Goal: Find contact information: Find contact information

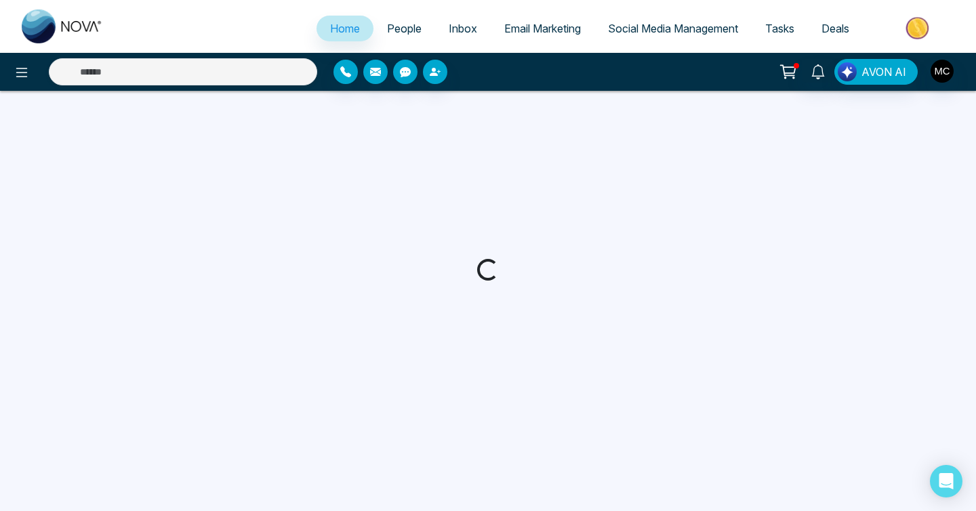
select select "*"
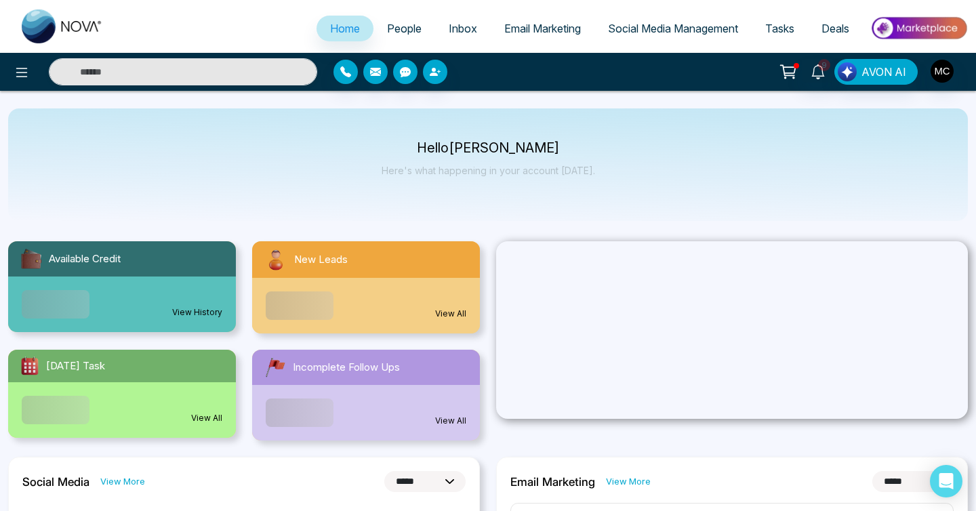
click at [396, 32] on span "People" at bounding box center [404, 29] width 35 height 14
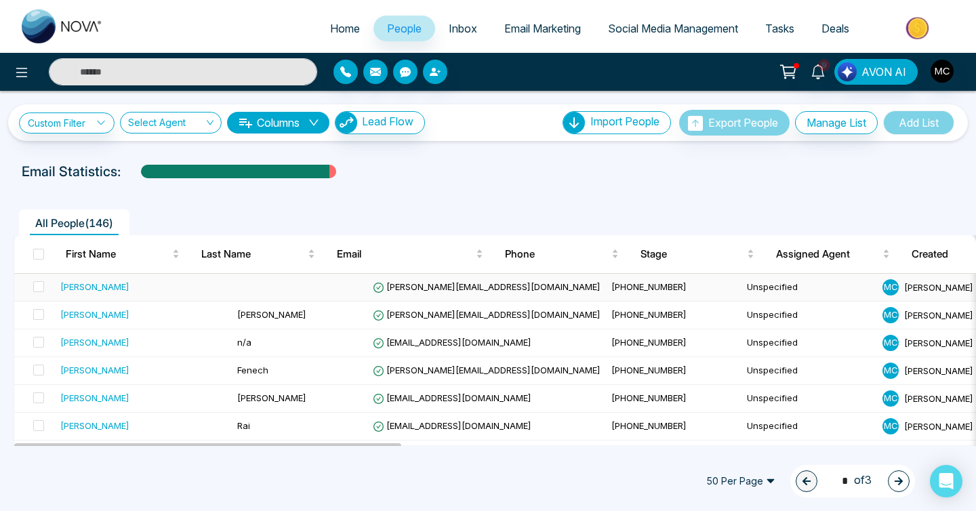
click at [256, 289] on td at bounding box center [300, 288] width 136 height 28
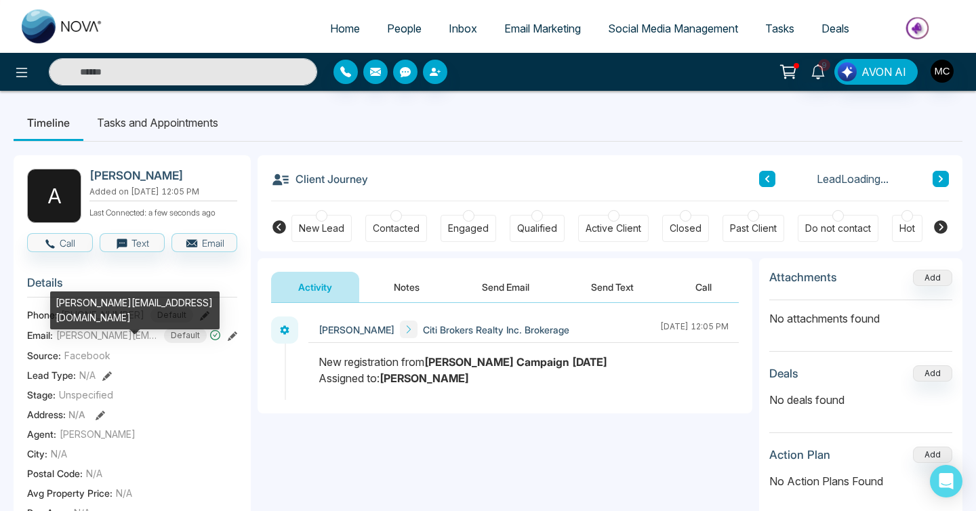
click at [123, 303] on div "[PERSON_NAME][EMAIL_ADDRESS][DOMAIN_NAME]" at bounding box center [134, 310] width 169 height 38
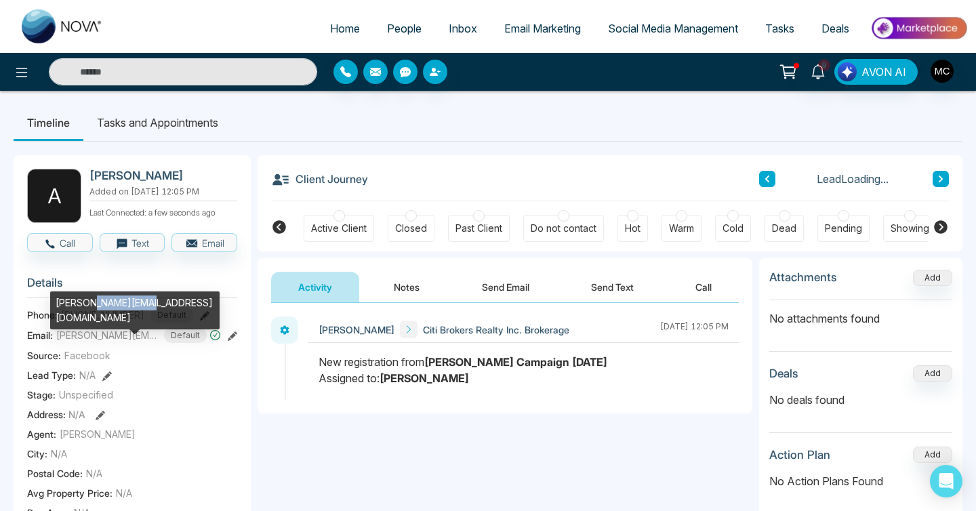
click at [123, 303] on div "[PERSON_NAME][EMAIL_ADDRESS][DOMAIN_NAME]" at bounding box center [134, 310] width 169 height 38
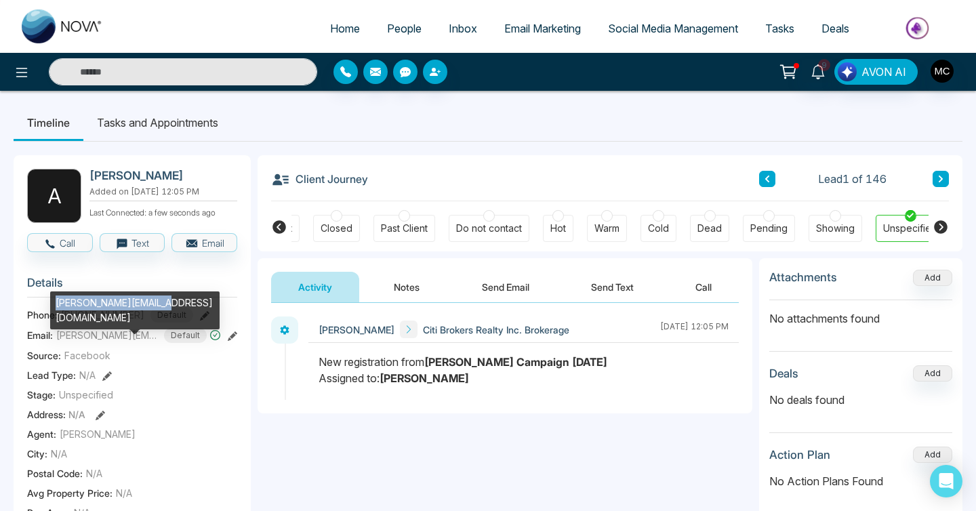
click at [123, 303] on div "[PERSON_NAME][EMAIL_ADDRESS][DOMAIN_NAME]" at bounding box center [134, 310] width 169 height 38
copy div "[PERSON_NAME][EMAIL_ADDRESS][DOMAIN_NAME]"
